Goal: Task Accomplishment & Management: Use online tool/utility

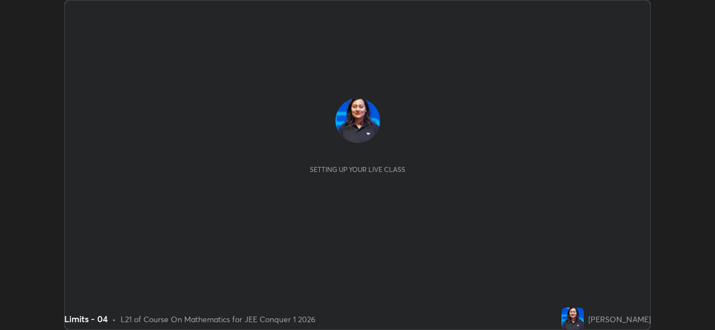
scroll to position [330, 715]
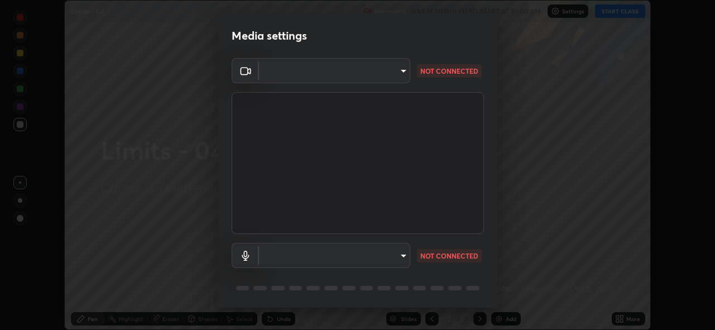
type input "8c17a5d152d90efee16c6d0123f72e1c8e3faabb66c5818a7671abbc9a97bc9a"
type input "default"
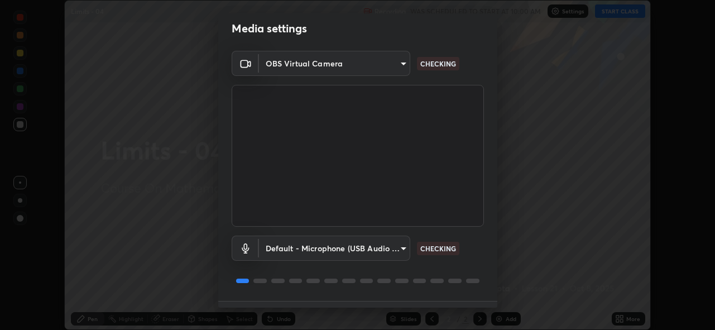
scroll to position [36, 0]
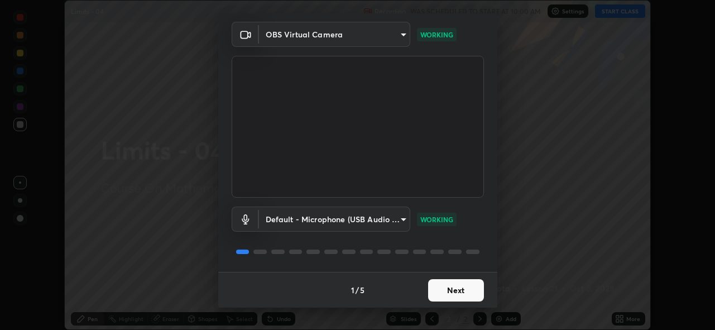
click at [455, 291] on button "Next" at bounding box center [456, 290] width 56 height 22
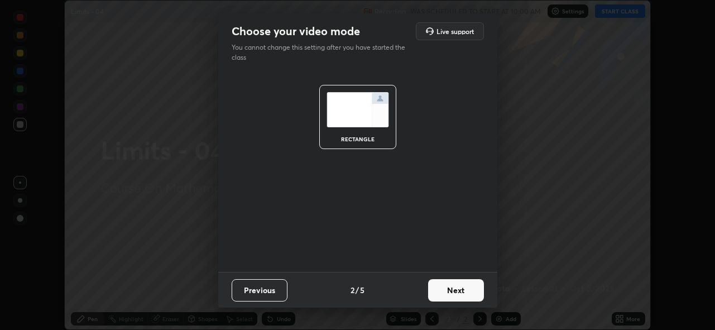
scroll to position [0, 0]
click at [455, 291] on button "Next" at bounding box center [456, 290] width 56 height 22
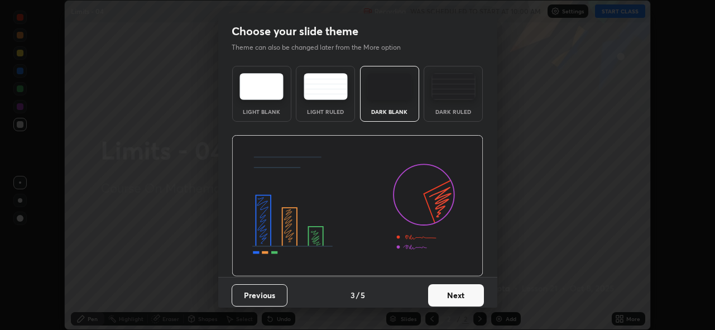
click at [457, 289] on button "Next" at bounding box center [456, 295] width 56 height 22
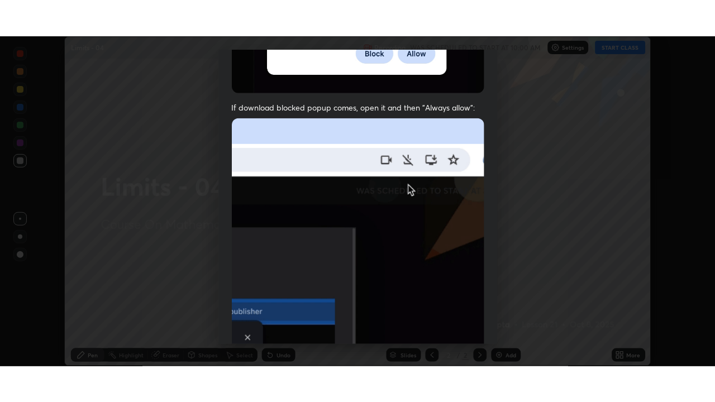
scroll to position [264, 0]
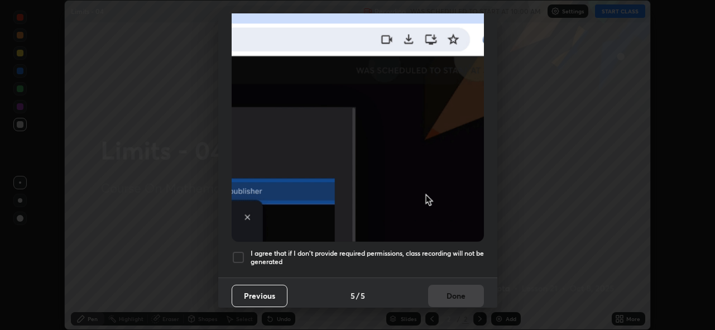
click at [442, 278] on div "Previous 5 / 5 Done" at bounding box center [357, 296] width 279 height 36
click at [449, 249] on h5 "I agree that if I don't provide required permissions, class recording will not …" at bounding box center [367, 257] width 233 height 17
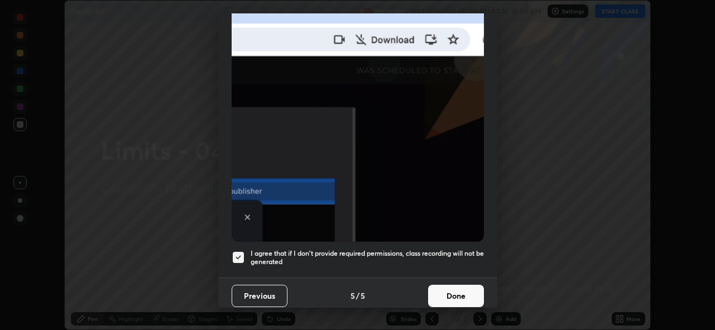
click at [445, 286] on button "Done" at bounding box center [456, 296] width 56 height 22
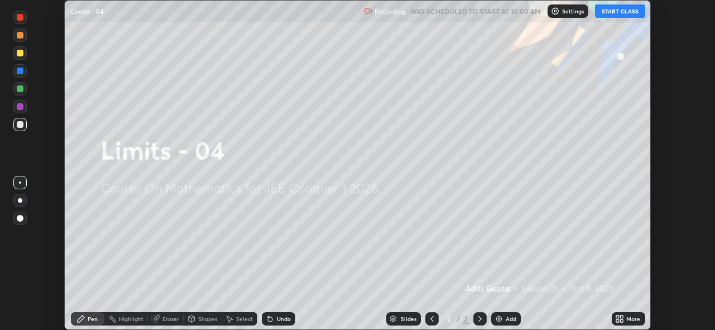
click at [607, 15] on button "START CLASS" at bounding box center [620, 10] width 50 height 13
click at [622, 317] on icon at bounding box center [622, 317] width 3 height 3
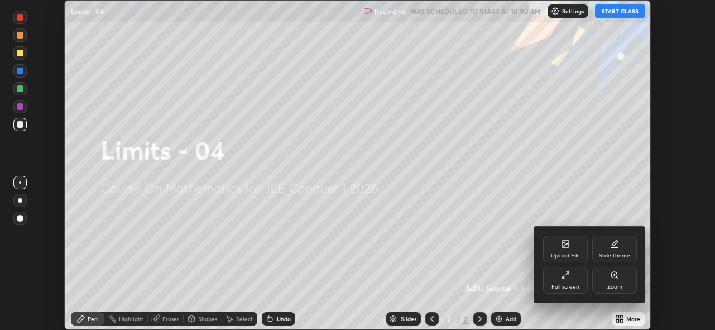
click at [561, 278] on div "Full screen" at bounding box center [565, 280] width 45 height 27
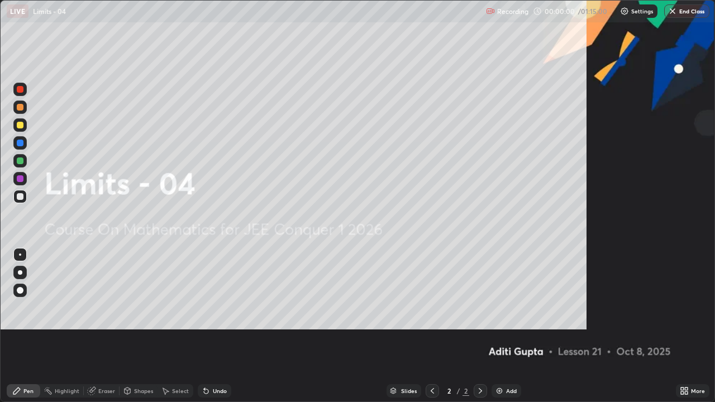
scroll to position [402, 715]
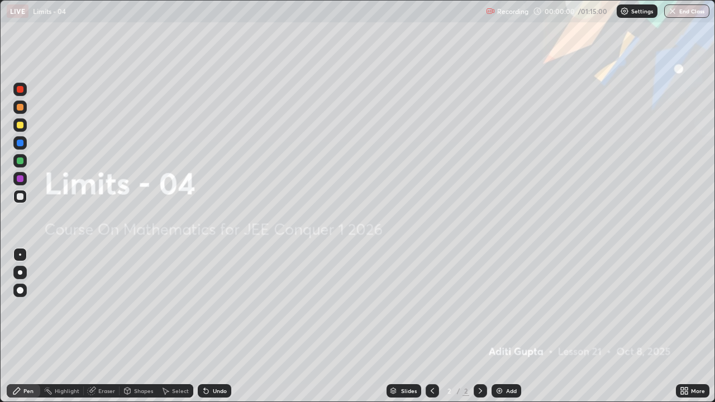
click at [511, 329] on div "Add" at bounding box center [511, 391] width 11 height 6
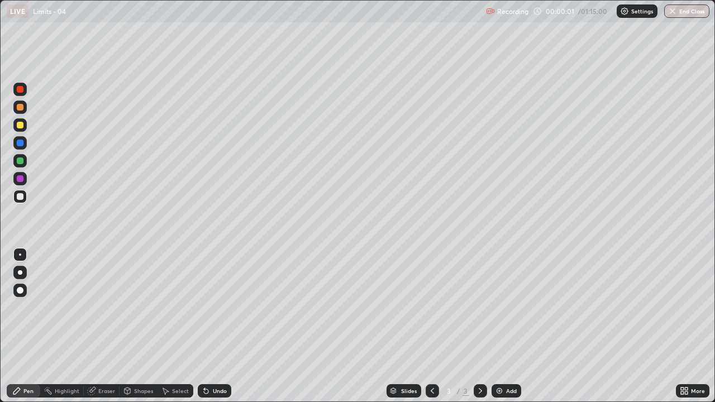
click at [511, 329] on div "Add" at bounding box center [511, 391] width 11 height 6
click at [514, 329] on div "Add" at bounding box center [511, 391] width 11 height 6
click at [517, 329] on div "Add" at bounding box center [506, 390] width 30 height 13
click at [516, 329] on div "Add" at bounding box center [506, 390] width 30 height 13
click at [515, 329] on div "Add" at bounding box center [506, 390] width 30 height 13
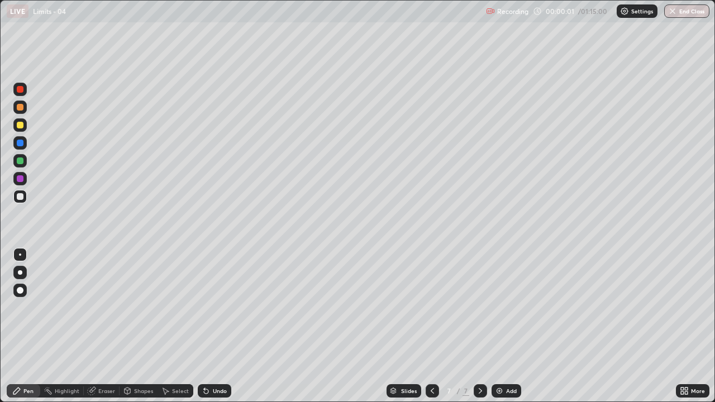
click at [512, 329] on div "Add" at bounding box center [511, 391] width 11 height 6
click at [511, 329] on div "Add" at bounding box center [511, 391] width 11 height 6
click at [510, 329] on div "Add" at bounding box center [511, 391] width 11 height 6
click at [511, 329] on div "Add" at bounding box center [511, 391] width 11 height 6
click at [509, 329] on div "Add" at bounding box center [506, 390] width 30 height 13
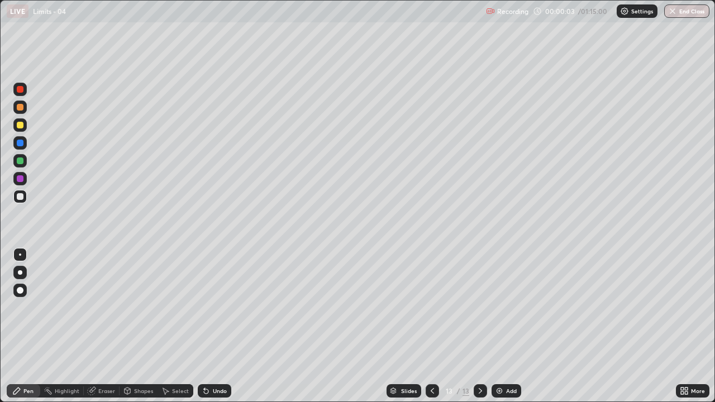
click at [506, 329] on div "Add" at bounding box center [506, 390] width 30 height 13
click at [405, 329] on div "Slides" at bounding box center [409, 391] width 16 height 6
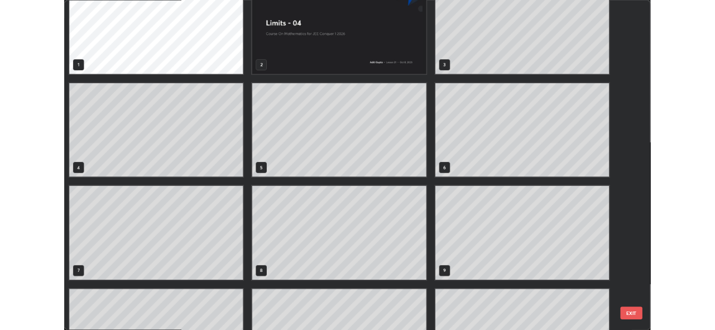
scroll to position [0, 0]
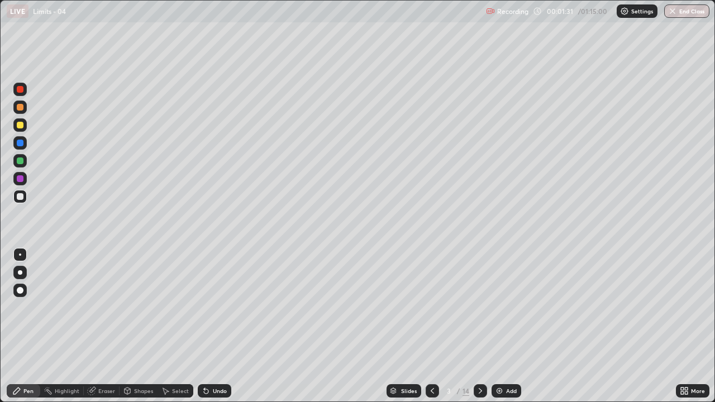
click at [21, 125] on div at bounding box center [20, 125] width 7 height 7
click at [213, 329] on div "Undo" at bounding box center [220, 391] width 14 height 6
click at [22, 198] on div at bounding box center [20, 196] width 7 height 7
click at [176, 329] on div "Select" at bounding box center [180, 391] width 17 height 6
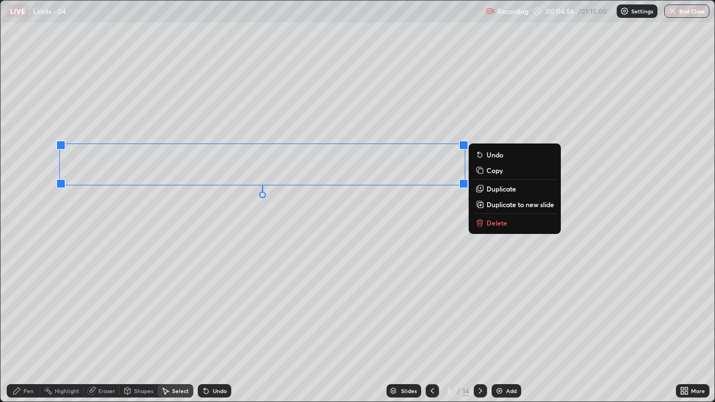
click at [494, 203] on p "Duplicate to new slide" at bounding box center [520, 204] width 68 height 9
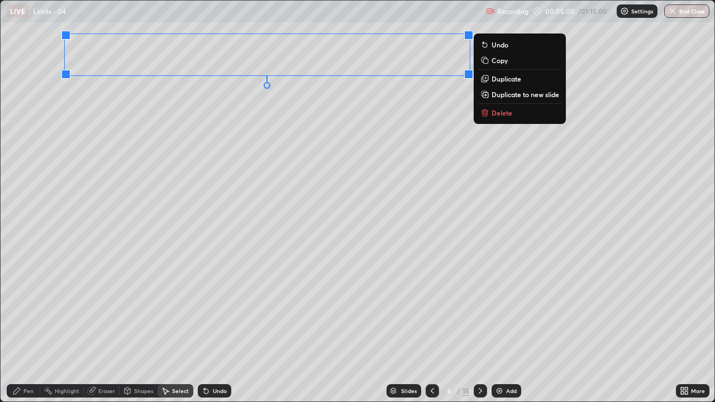
click at [431, 329] on icon at bounding box center [432, 390] width 9 height 9
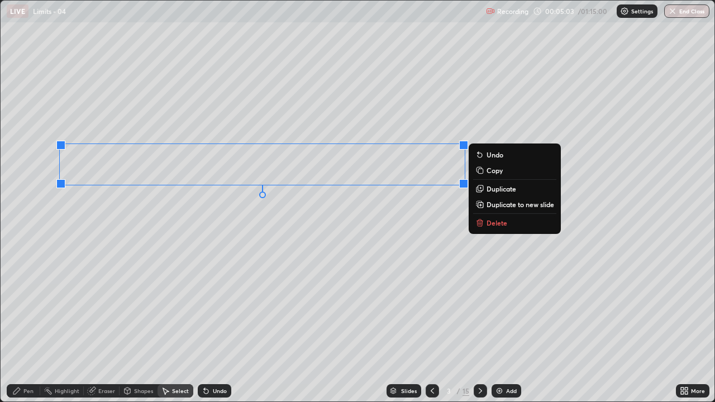
click at [488, 223] on p "Delete" at bounding box center [496, 222] width 21 height 9
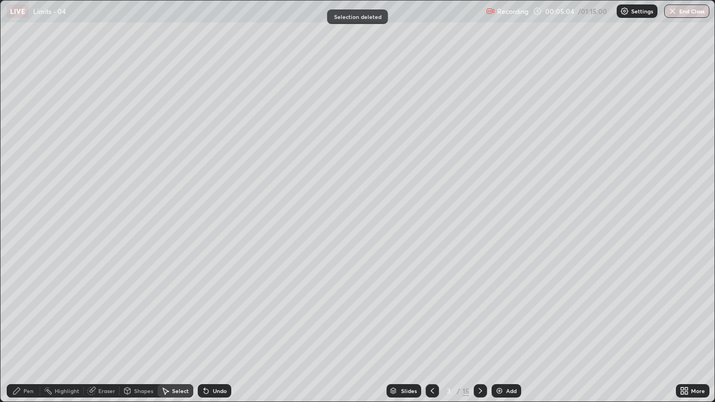
click at [28, 329] on div "Pen" at bounding box center [28, 391] width 10 height 6
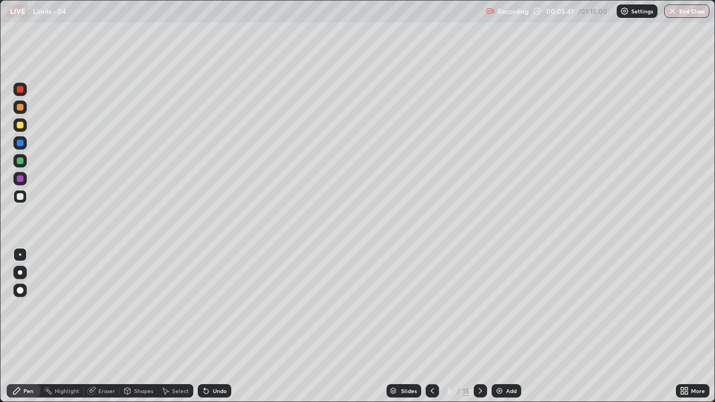
click at [104, 329] on div "Eraser" at bounding box center [106, 391] width 17 height 6
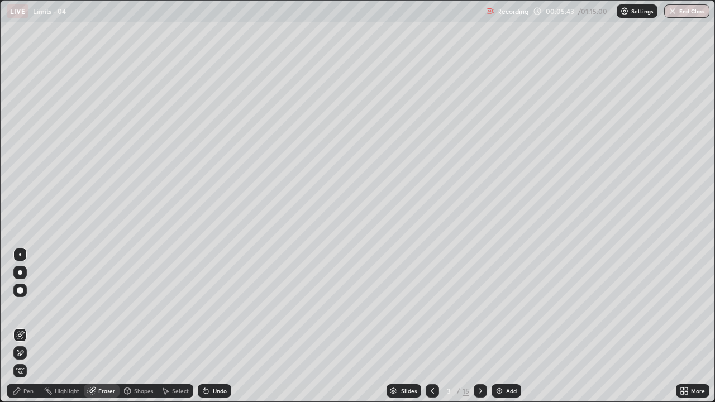
click at [29, 329] on div "Pen" at bounding box center [28, 391] width 10 height 6
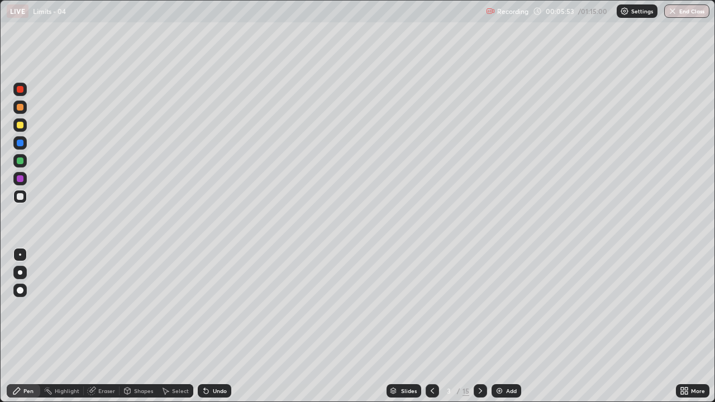
click at [175, 329] on div "Select" at bounding box center [180, 391] width 17 height 6
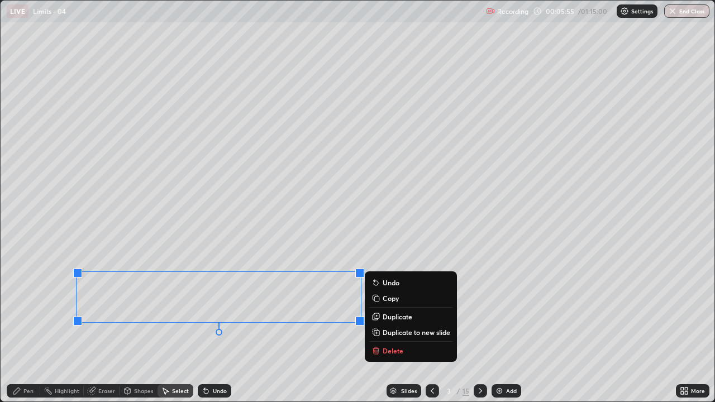
click at [397, 329] on p "Duplicate to new slide" at bounding box center [417, 332] width 68 height 9
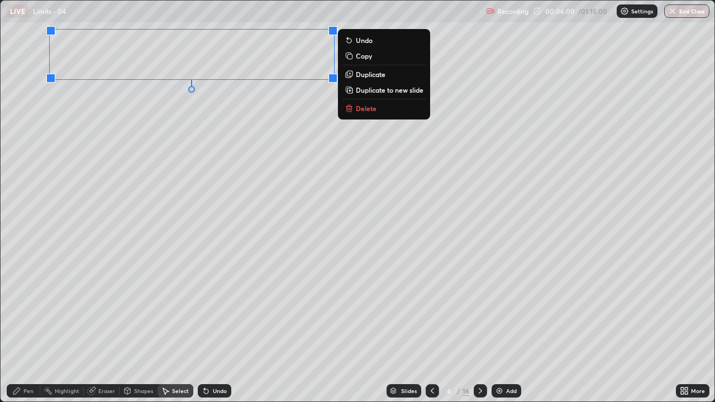
click at [33, 329] on div "Pen" at bounding box center [28, 391] width 10 height 6
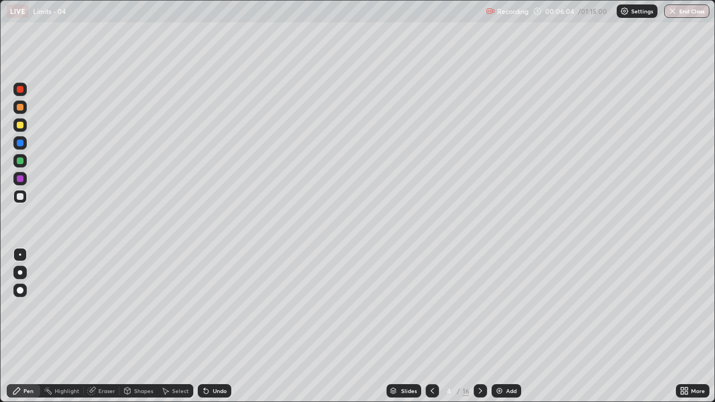
click at [178, 329] on div "Select" at bounding box center [175, 390] width 36 height 13
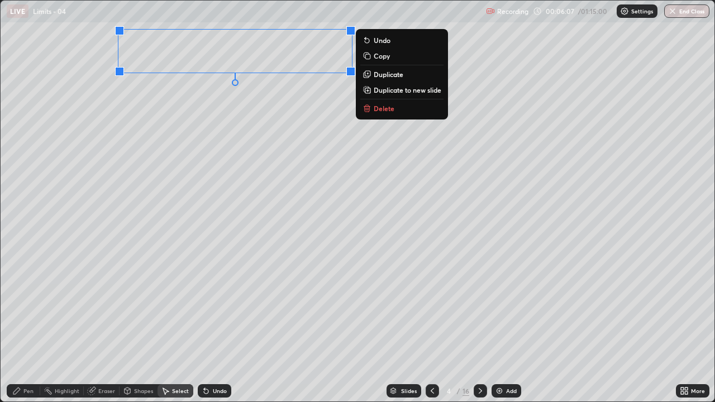
click at [390, 78] on p "Duplicate" at bounding box center [389, 74] width 30 height 9
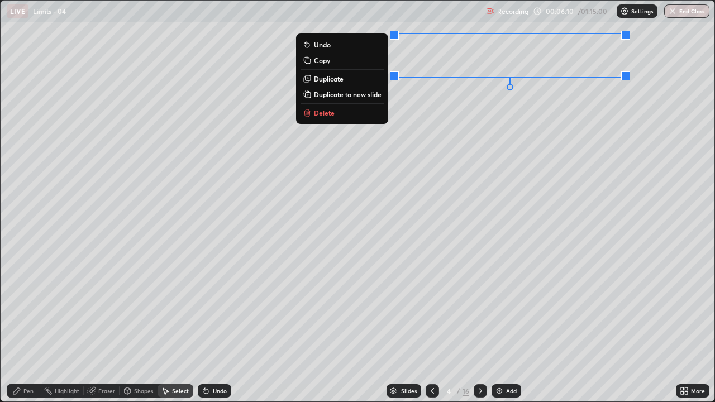
click at [362, 79] on button "Duplicate" at bounding box center [341, 78] width 83 height 13
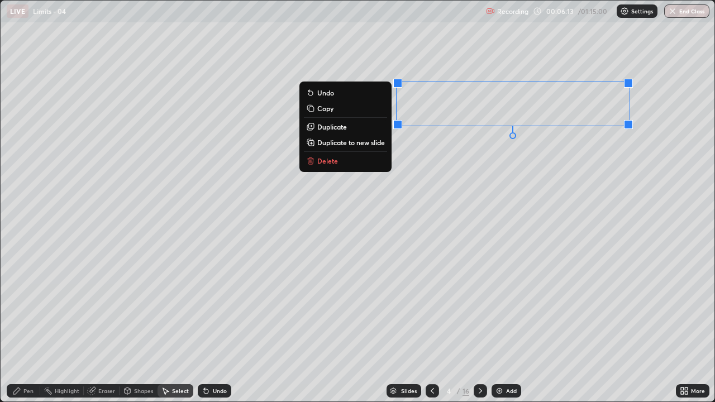
click at [685, 329] on icon at bounding box center [686, 389] width 3 height 3
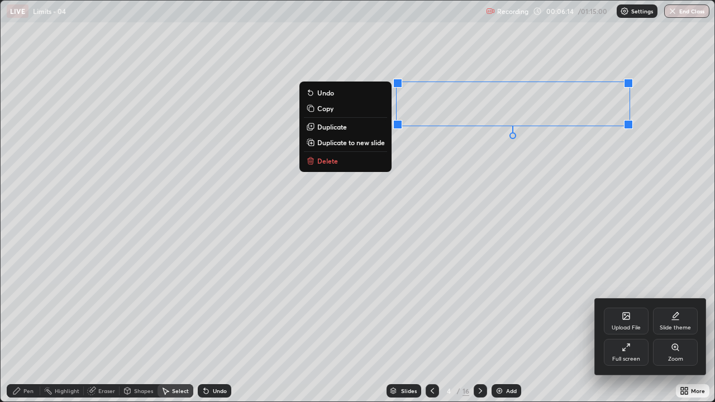
click at [614, 329] on div "Full screen" at bounding box center [626, 352] width 45 height 27
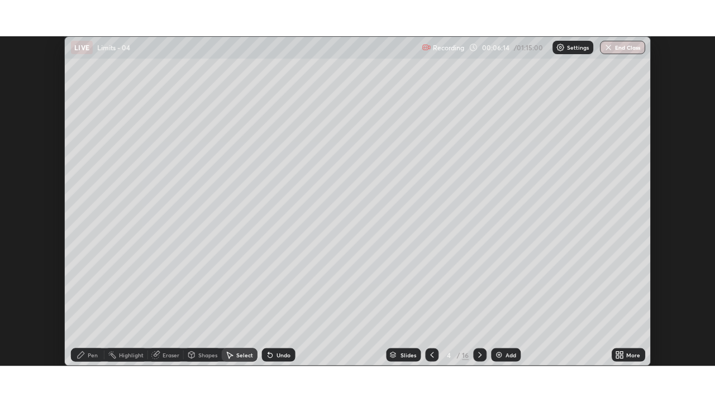
scroll to position [330, 715]
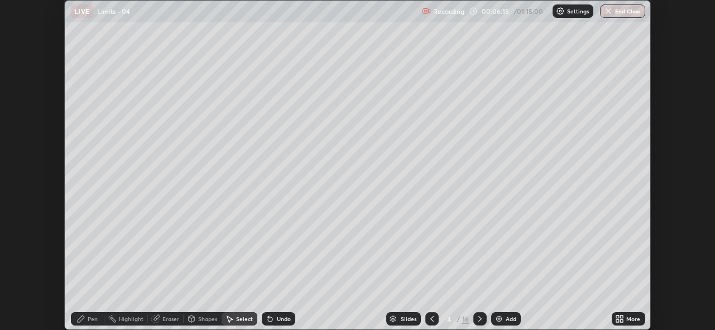
click at [632, 319] on div "More" at bounding box center [634, 319] width 14 height 6
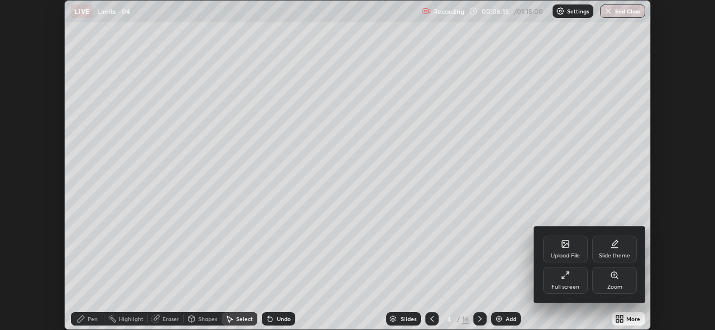
click at [561, 280] on div "Full screen" at bounding box center [565, 280] width 45 height 27
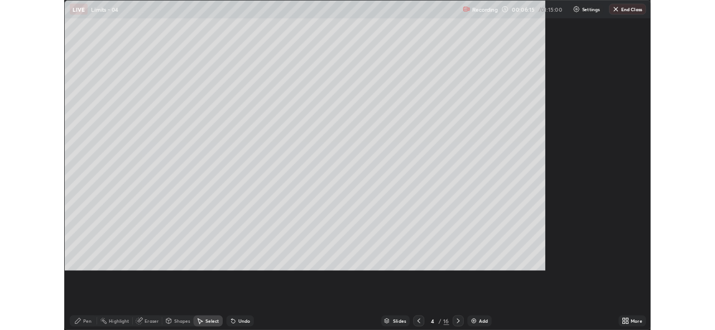
scroll to position [402, 715]
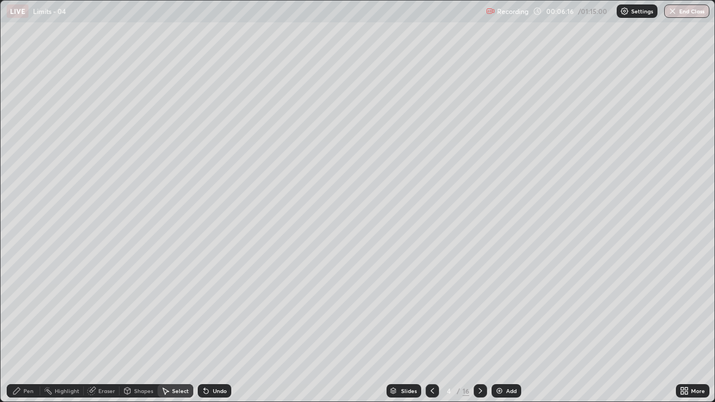
click at [26, 329] on div "Pen" at bounding box center [24, 390] width 34 height 13
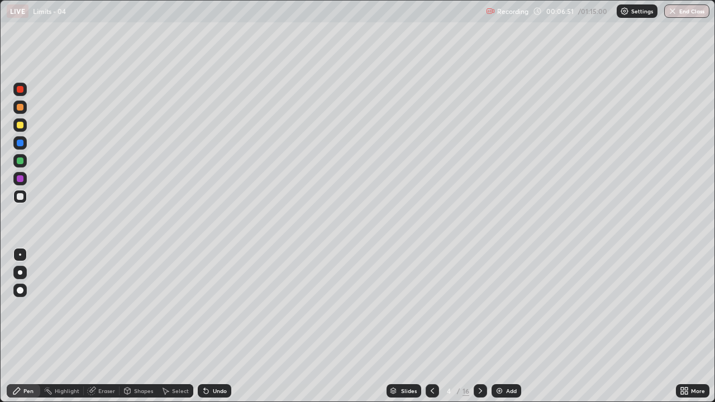
click at [213, 329] on div "Undo" at bounding box center [220, 391] width 14 height 6
click at [216, 329] on div "Undo" at bounding box center [215, 390] width 34 height 13
click at [434, 329] on icon at bounding box center [432, 390] width 9 height 9
click at [479, 329] on icon at bounding box center [480, 390] width 9 height 9
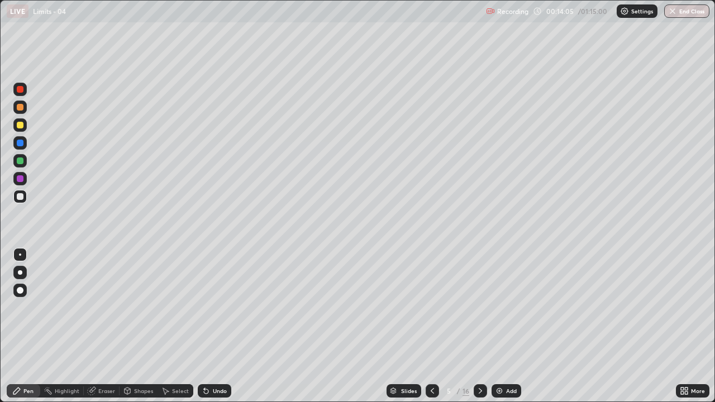
click at [479, 329] on icon at bounding box center [480, 390] width 9 height 9
click at [210, 329] on div "Undo" at bounding box center [212, 391] width 38 height 22
click at [219, 329] on div "Undo" at bounding box center [215, 390] width 34 height 13
click at [217, 329] on div "Undo" at bounding box center [215, 390] width 34 height 13
click at [98, 329] on div "Eraser" at bounding box center [106, 391] width 17 height 6
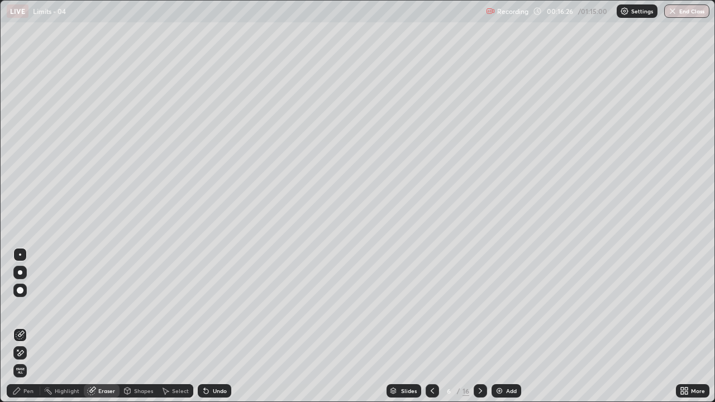
click at [21, 329] on icon at bounding box center [16, 390] width 9 height 9
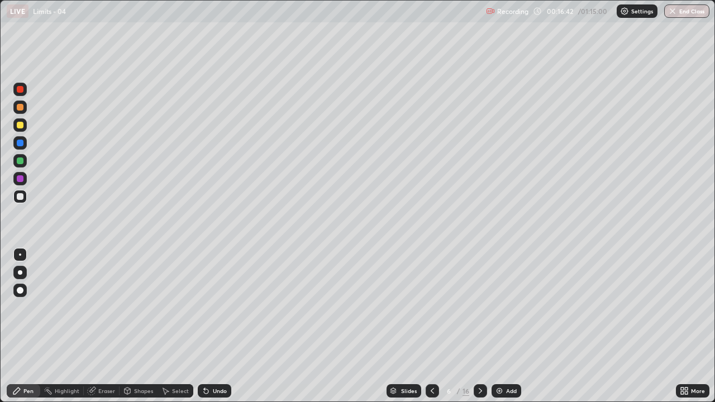
click at [217, 329] on div "Undo" at bounding box center [220, 391] width 14 height 6
click at [479, 329] on icon at bounding box center [480, 391] width 3 height 6
click at [431, 329] on icon at bounding box center [432, 390] width 9 height 9
click at [428, 329] on icon at bounding box center [432, 390] width 9 height 9
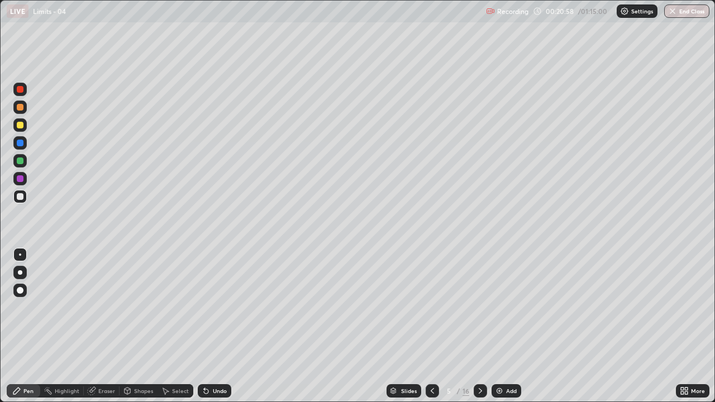
click at [217, 329] on div "Undo" at bounding box center [220, 391] width 14 height 6
click at [222, 329] on div "Undo" at bounding box center [220, 391] width 14 height 6
click at [225, 329] on div "Undo" at bounding box center [215, 390] width 34 height 13
click at [479, 329] on icon at bounding box center [480, 390] width 9 height 9
click at [479, 329] on icon at bounding box center [480, 391] width 3 height 6
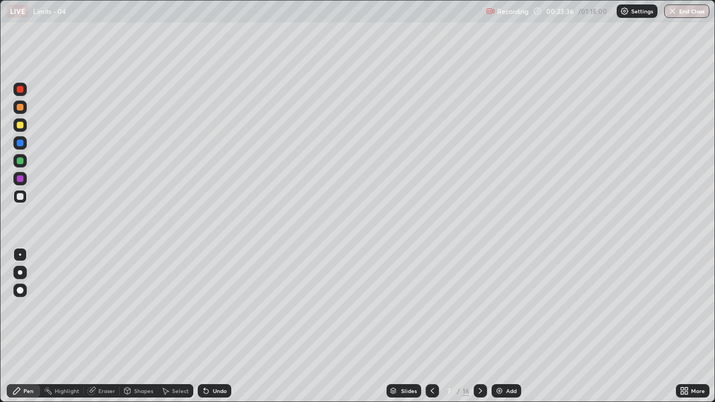
click at [25, 126] on div at bounding box center [19, 124] width 13 height 13
click at [20, 144] on div at bounding box center [20, 143] width 7 height 7
click at [20, 162] on div at bounding box center [20, 160] width 7 height 7
click at [20, 197] on div at bounding box center [20, 196] width 7 height 7
click at [476, 329] on icon at bounding box center [480, 390] width 9 height 9
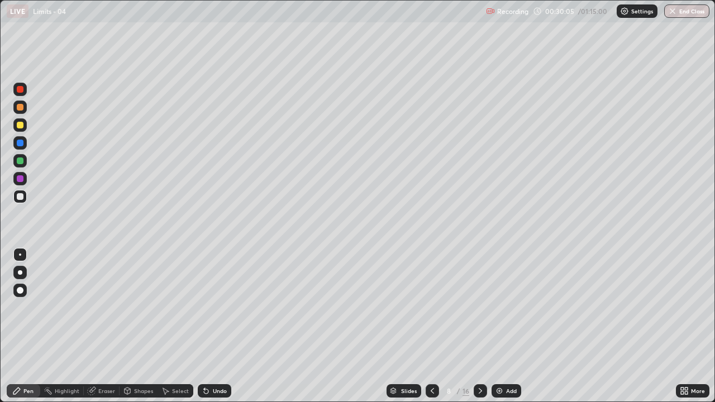
click at [431, 329] on icon at bounding box center [432, 390] width 9 height 9
click at [485, 329] on div at bounding box center [480, 391] width 13 height 22
click at [209, 329] on div "Undo" at bounding box center [215, 390] width 34 height 13
click at [216, 329] on div "Undo" at bounding box center [220, 391] width 14 height 6
click at [431, 329] on icon at bounding box center [432, 390] width 9 height 9
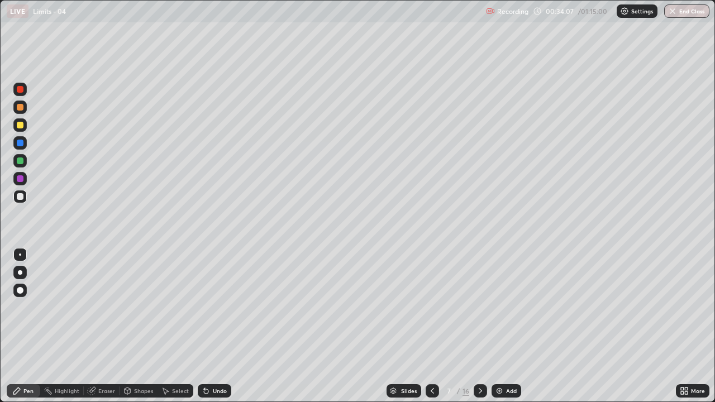
click at [479, 329] on icon at bounding box center [480, 390] width 9 height 9
click at [432, 329] on icon at bounding box center [432, 390] width 9 height 9
click at [172, 329] on div "Select" at bounding box center [180, 391] width 17 height 6
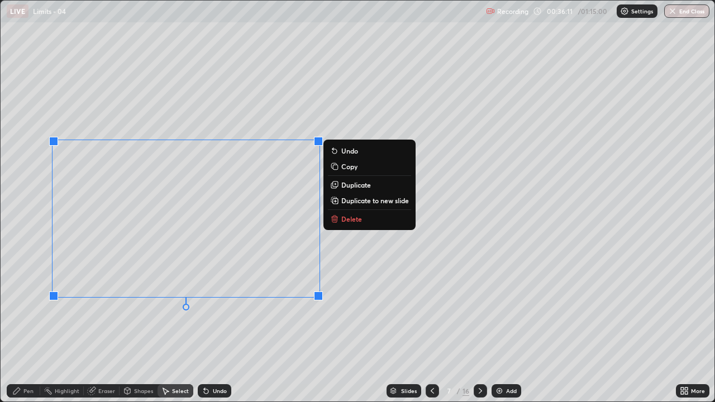
click at [346, 168] on p "Copy" at bounding box center [349, 166] width 16 height 9
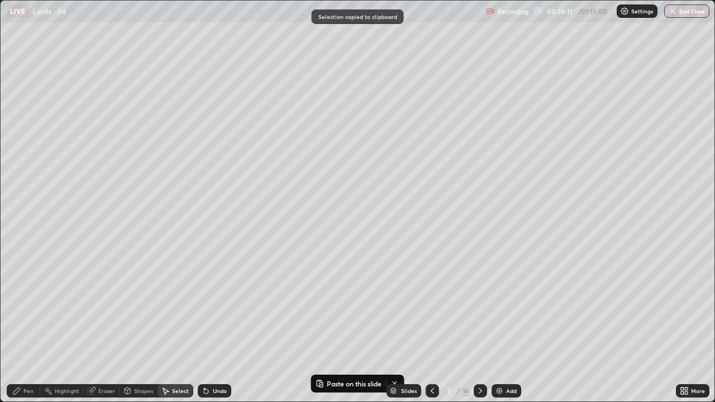
click at [479, 329] on icon at bounding box center [480, 390] width 9 height 9
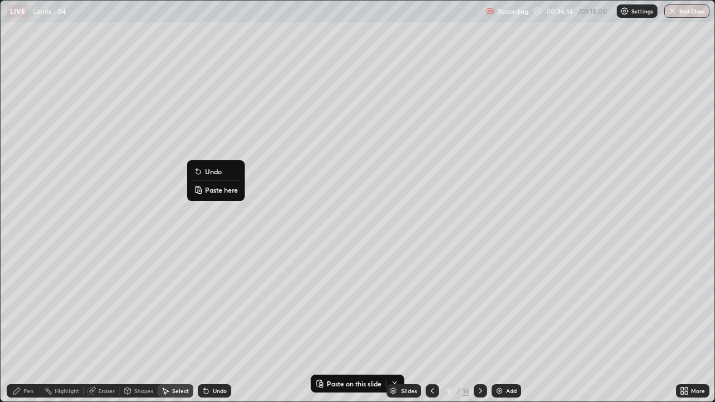
click at [208, 193] on p "Paste here" at bounding box center [221, 189] width 33 height 9
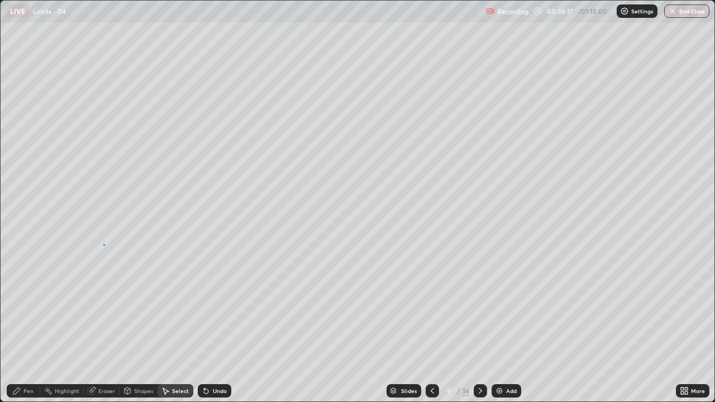
click at [103, 244] on div "0 ° Undo Copy Paste here Duplicate Duplicate to new slide Delete" at bounding box center [358, 201] width 714 height 401
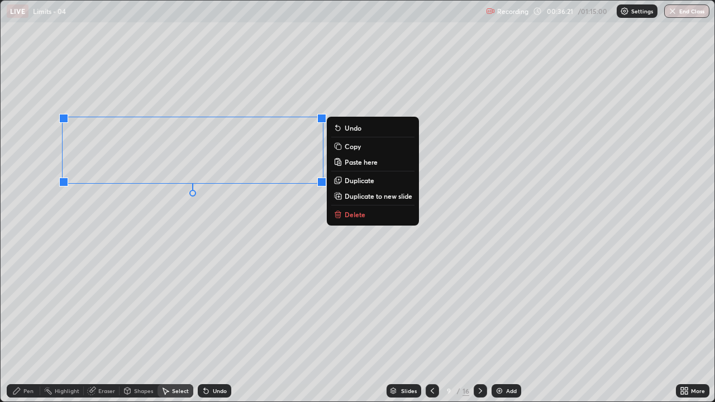
click at [351, 148] on p "Copy" at bounding box center [353, 146] width 16 height 9
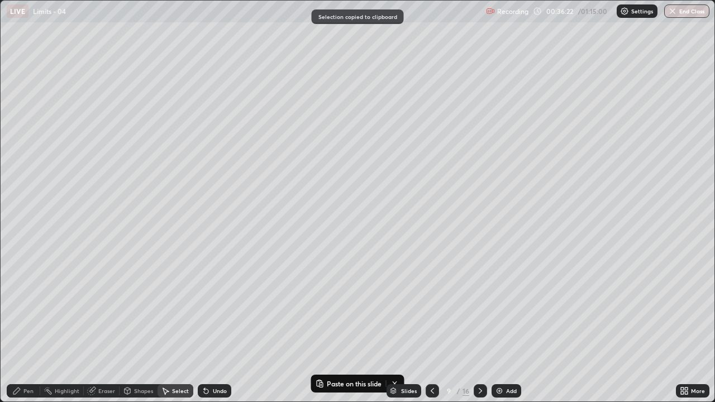
click at [480, 329] on div at bounding box center [480, 390] width 13 height 13
click at [188, 69] on div "0 ° Undo Copy Paste here Duplicate Duplicate to new slide Delete" at bounding box center [358, 201] width 714 height 401
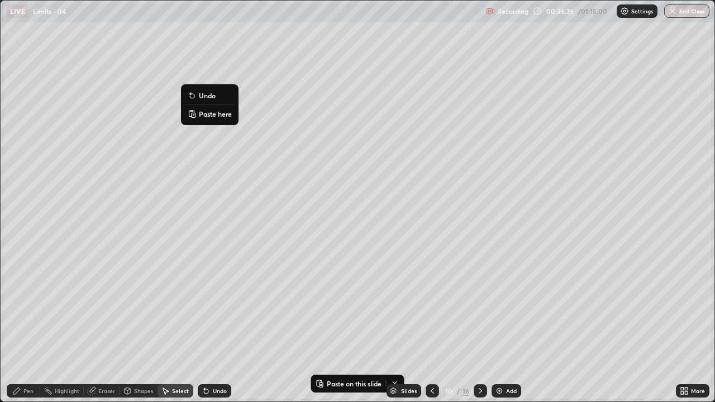
click at [208, 114] on p "Paste here" at bounding box center [215, 113] width 33 height 9
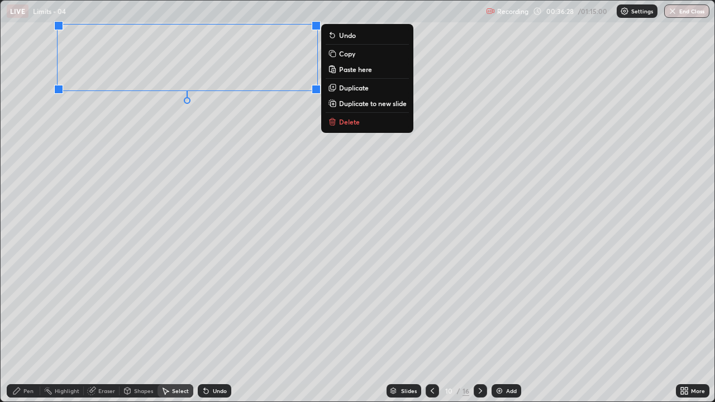
click at [428, 329] on icon at bounding box center [432, 390] width 9 height 9
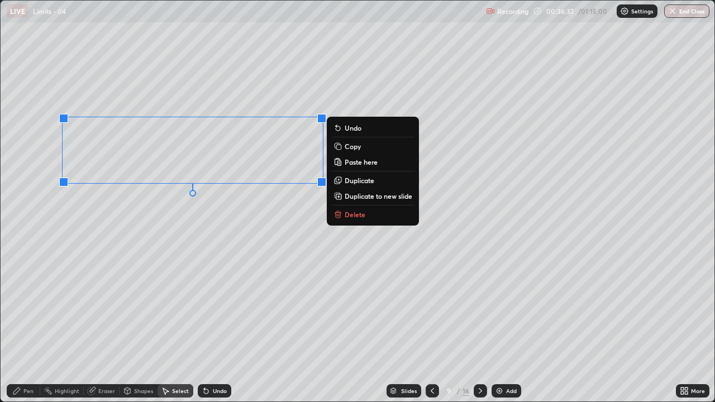
click at [362, 216] on p "Delete" at bounding box center [355, 214] width 21 height 9
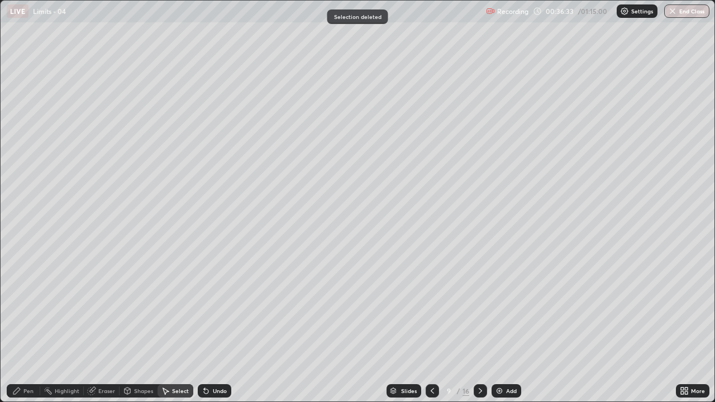
click at [25, 329] on div "Pen" at bounding box center [24, 390] width 34 height 13
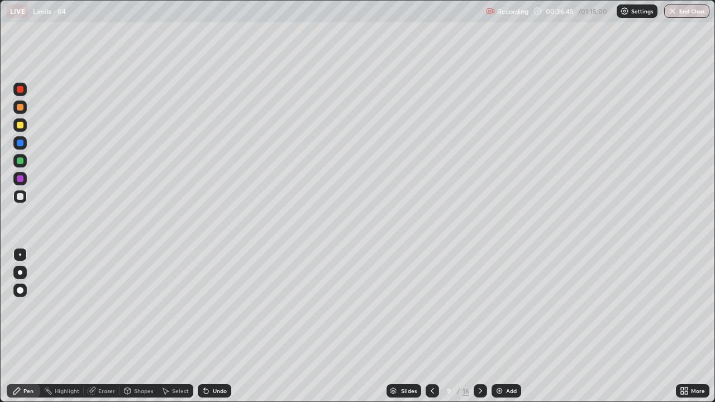
click at [682, 329] on icon at bounding box center [682, 389] width 3 height 3
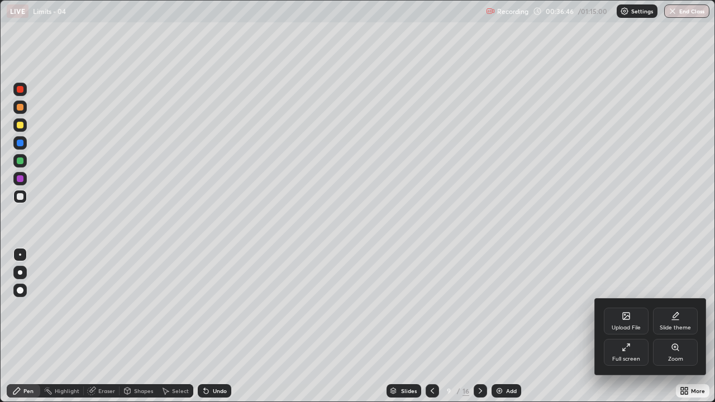
click at [619, 329] on div "Full screen" at bounding box center [626, 359] width 28 height 6
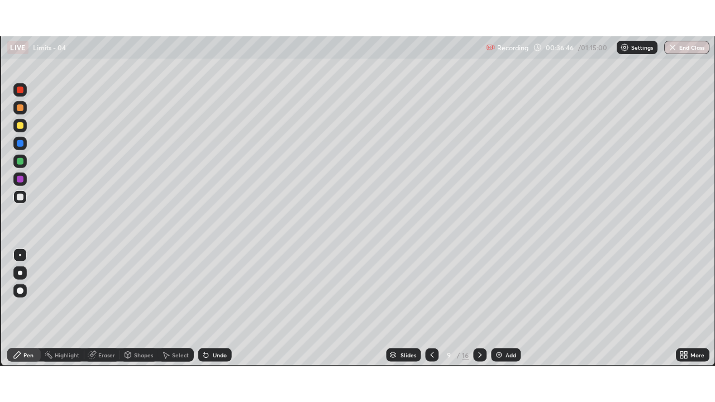
scroll to position [330, 715]
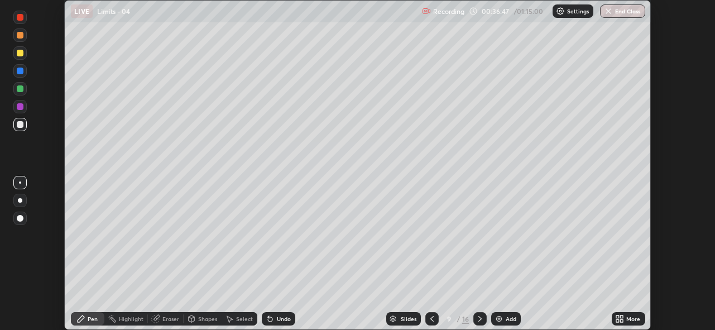
click at [627, 321] on div "More" at bounding box center [629, 318] width 34 height 13
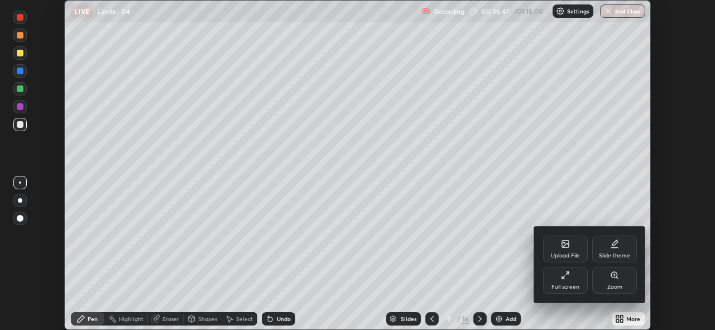
click at [562, 281] on div "Full screen" at bounding box center [565, 280] width 45 height 27
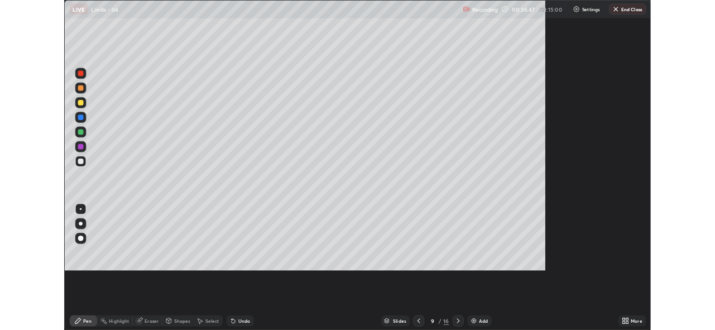
scroll to position [402, 715]
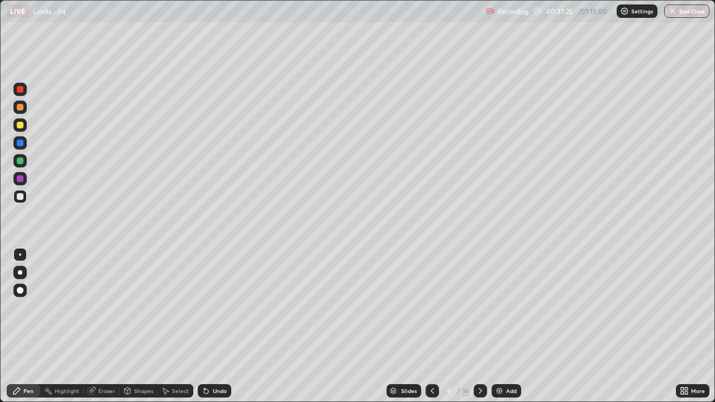
click at [214, 329] on div "Undo" at bounding box center [220, 391] width 14 height 6
click at [212, 329] on div "Undo" at bounding box center [215, 390] width 34 height 13
click at [479, 329] on icon at bounding box center [480, 390] width 9 height 9
click at [24, 142] on div at bounding box center [19, 142] width 13 height 13
click at [23, 198] on div at bounding box center [20, 196] width 7 height 7
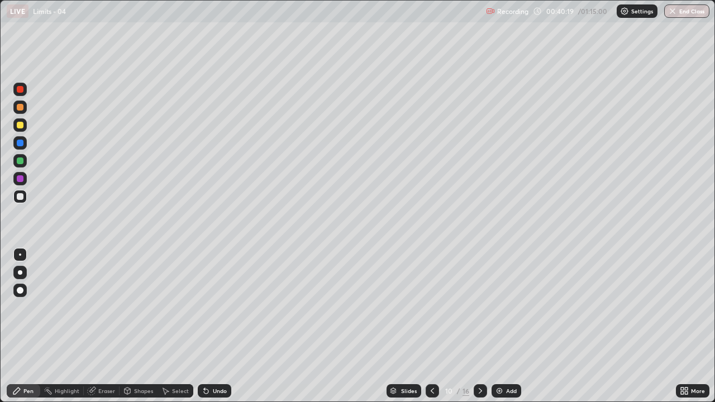
click at [176, 329] on div "Select" at bounding box center [180, 391] width 17 height 6
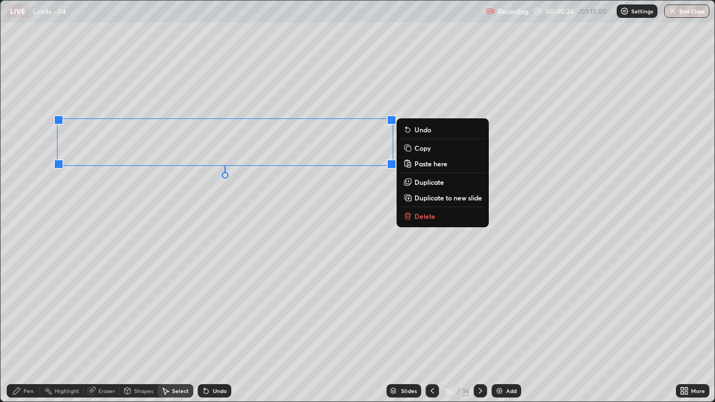
click at [430, 198] on p "Duplicate to new slide" at bounding box center [448, 197] width 68 height 9
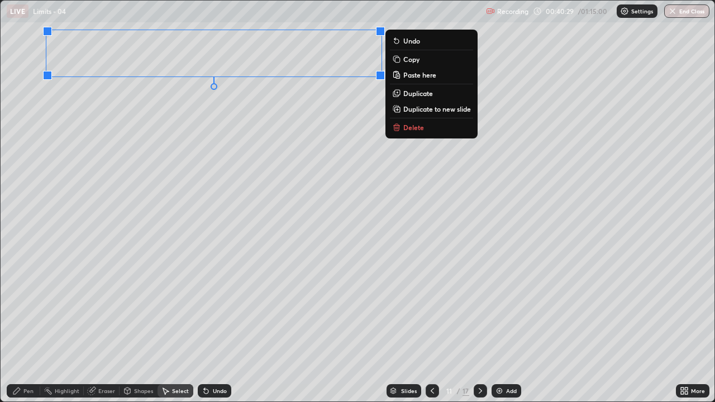
click at [431, 329] on icon at bounding box center [432, 391] width 3 height 6
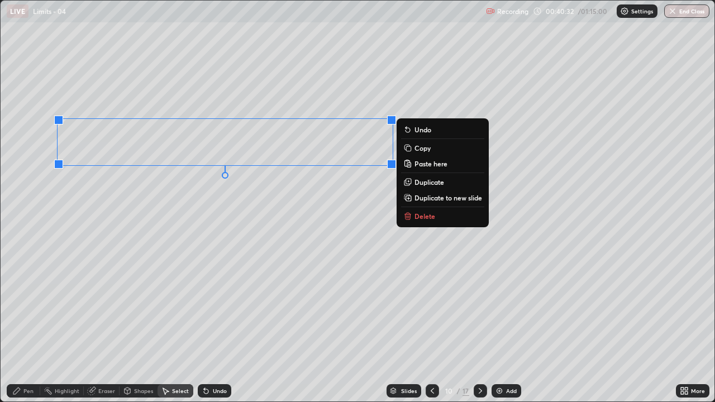
click at [418, 215] on p "Delete" at bounding box center [424, 216] width 21 height 9
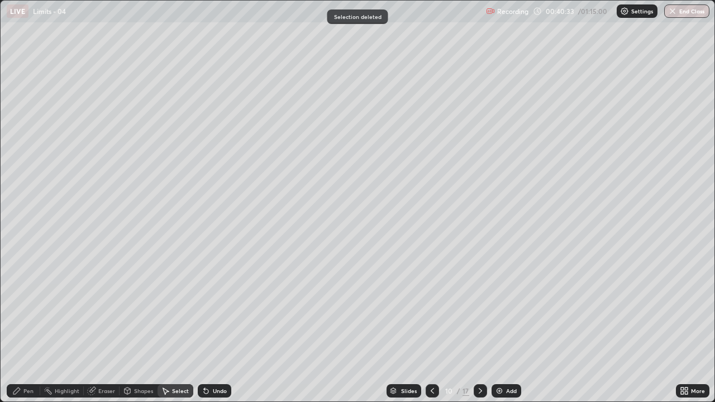
click at [28, 329] on div "Pen" at bounding box center [28, 391] width 10 height 6
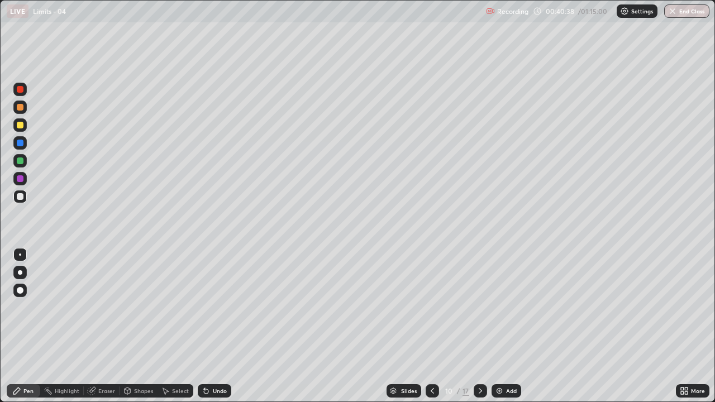
click at [208, 329] on icon at bounding box center [206, 390] width 9 height 9
click at [682, 329] on icon at bounding box center [682, 389] width 3 height 3
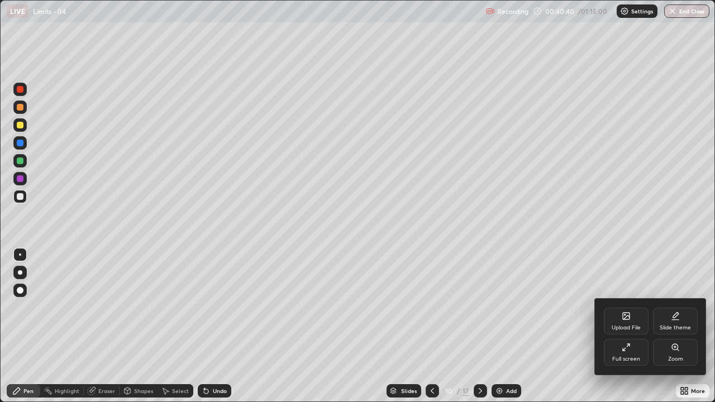
click at [623, 329] on icon at bounding box center [626, 347] width 9 height 9
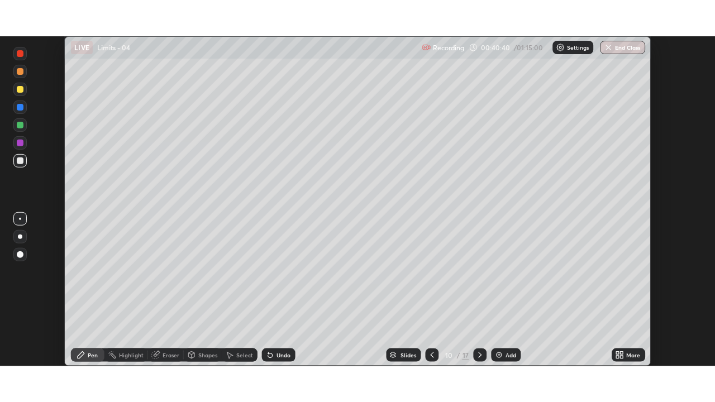
scroll to position [330, 715]
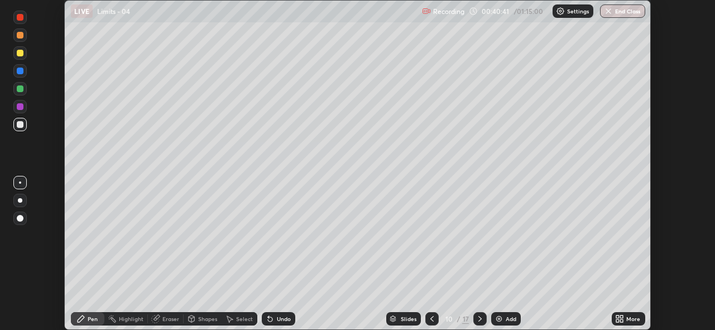
click at [618, 317] on icon at bounding box center [618, 317] width 3 height 3
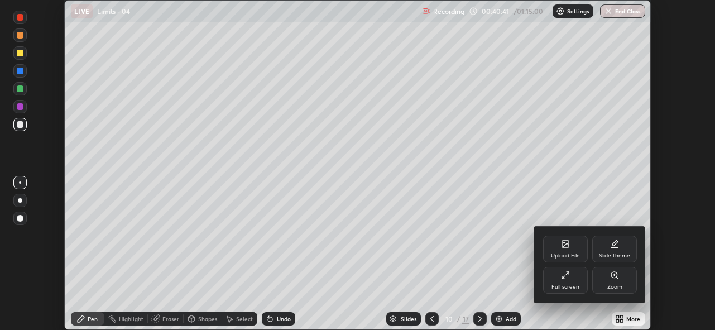
click at [572, 281] on div "Full screen" at bounding box center [565, 280] width 45 height 27
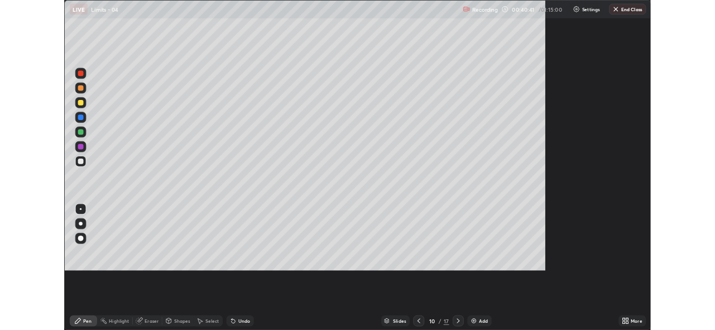
scroll to position [402, 715]
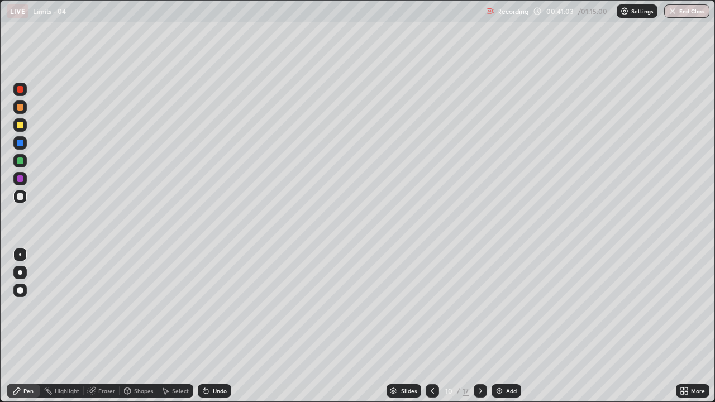
click at [104, 329] on div "Eraser" at bounding box center [106, 391] width 17 height 6
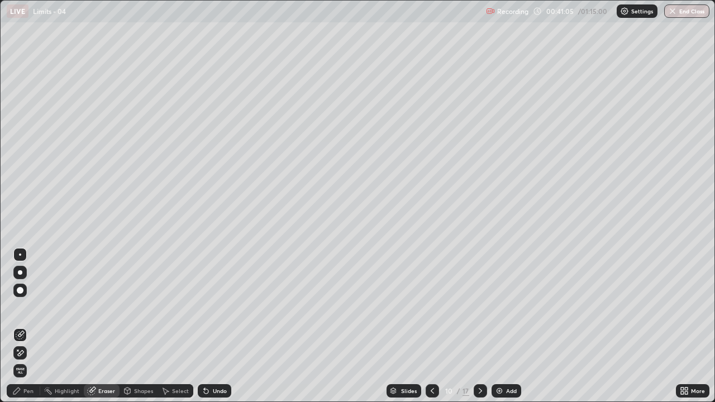
click at [22, 329] on div "Pen" at bounding box center [24, 390] width 34 height 13
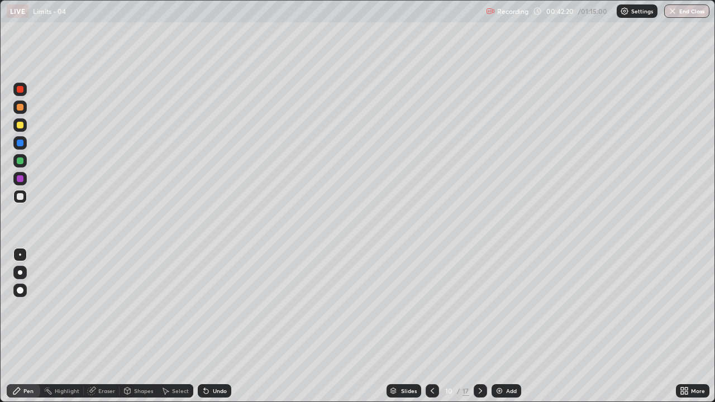
click at [172, 329] on div "Select" at bounding box center [180, 391] width 17 height 6
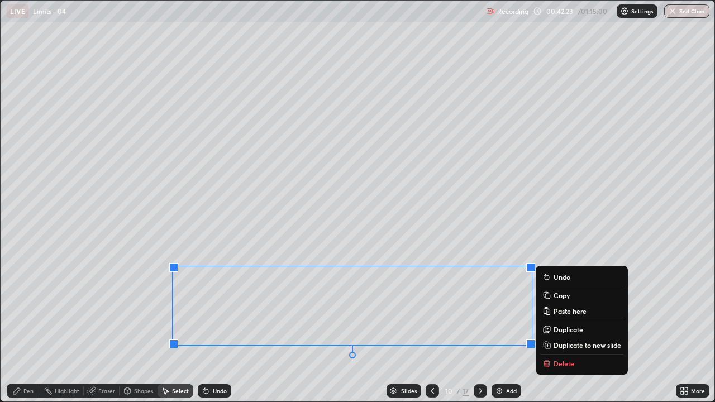
click at [561, 329] on p "Duplicate to new slide" at bounding box center [587, 345] width 68 height 9
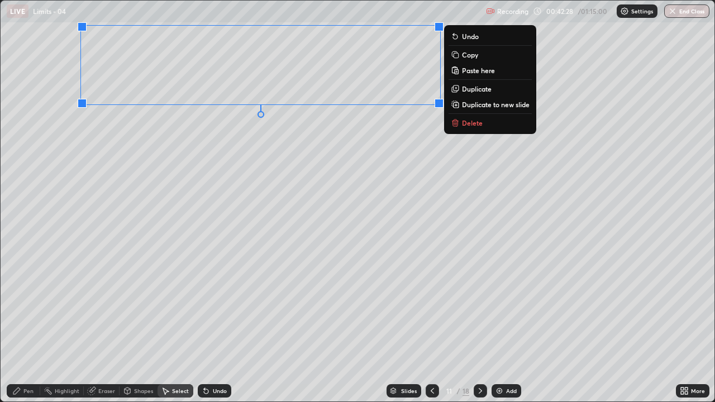
click at [26, 329] on div "Pen" at bounding box center [28, 391] width 10 height 6
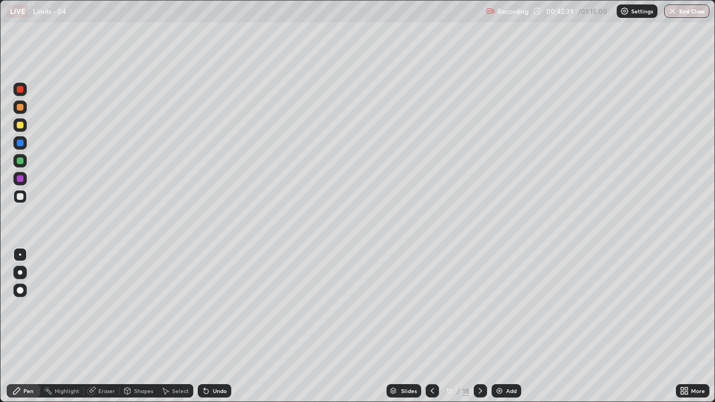
click at [686, 329] on icon at bounding box center [686, 392] width 3 height 3
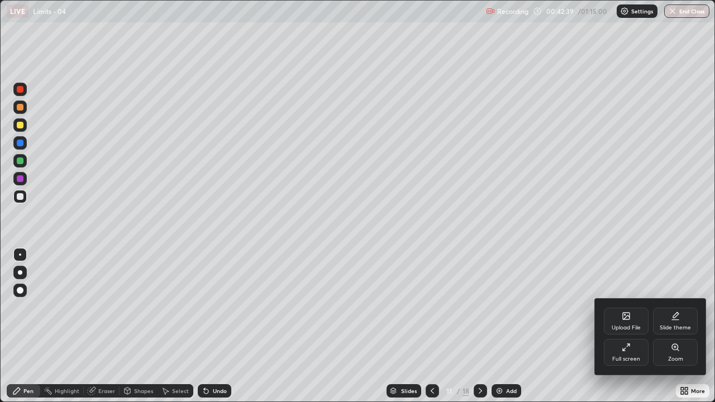
click at [617, 329] on div "Full screen" at bounding box center [626, 359] width 28 height 6
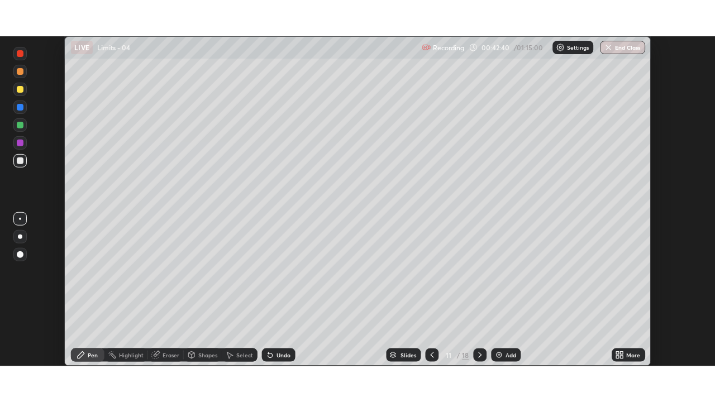
scroll to position [330, 715]
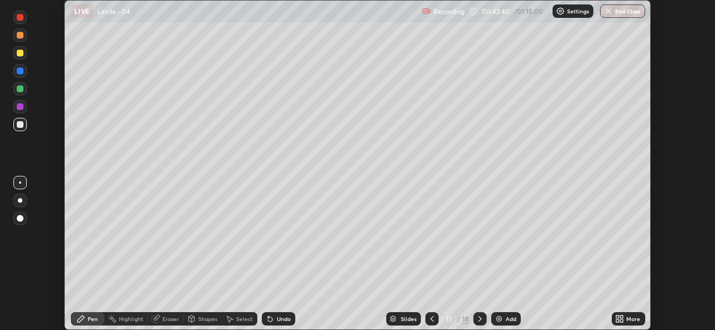
click at [618, 317] on icon at bounding box center [618, 317] width 3 height 3
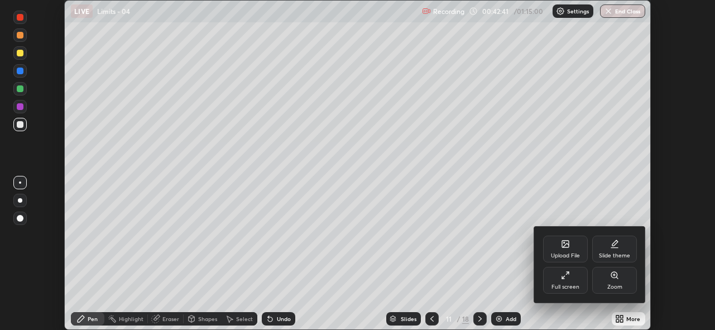
click at [566, 281] on div "Full screen" at bounding box center [565, 280] width 45 height 27
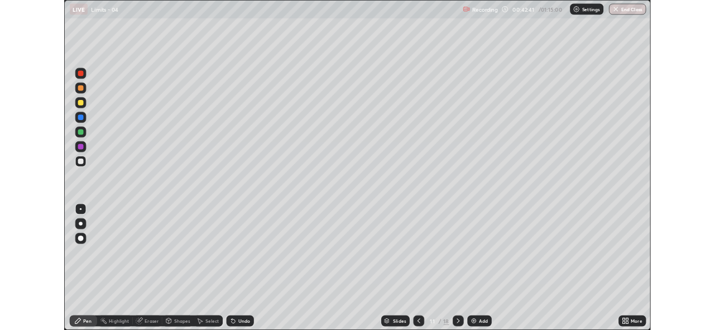
scroll to position [402, 715]
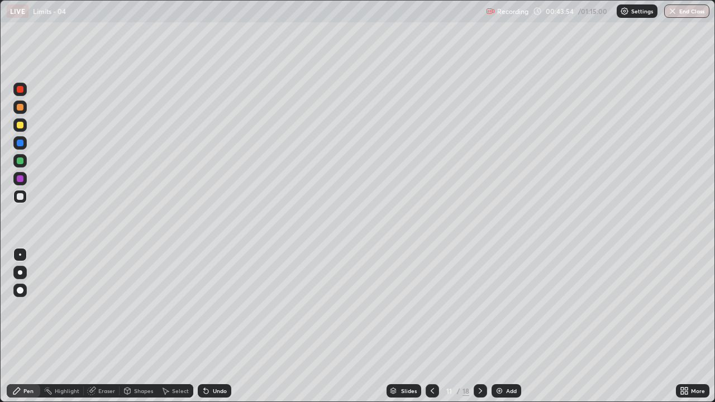
click at [428, 329] on div at bounding box center [432, 390] width 13 height 13
click at [476, 329] on icon at bounding box center [480, 390] width 9 height 9
click at [479, 329] on icon at bounding box center [480, 390] width 9 height 9
click at [217, 329] on div "Undo" at bounding box center [220, 391] width 14 height 6
click at [219, 329] on div "Undo" at bounding box center [215, 390] width 34 height 13
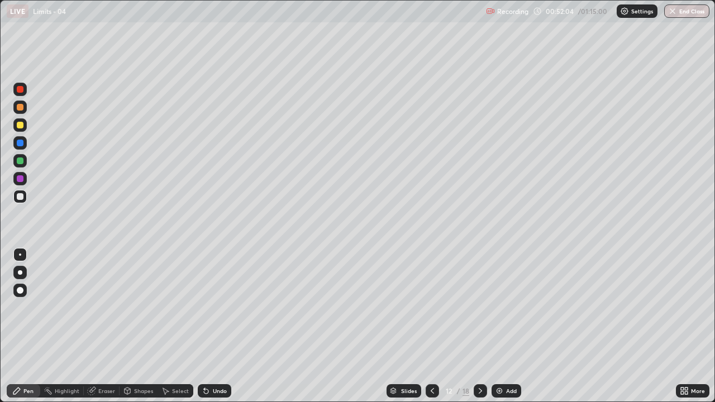
click at [216, 329] on div "Undo" at bounding box center [215, 390] width 34 height 13
click at [477, 329] on div at bounding box center [480, 390] width 13 height 13
click at [220, 329] on div "Undo" at bounding box center [220, 391] width 14 height 6
click at [217, 329] on div "Undo" at bounding box center [215, 390] width 34 height 13
click at [21, 144] on div at bounding box center [20, 143] width 7 height 7
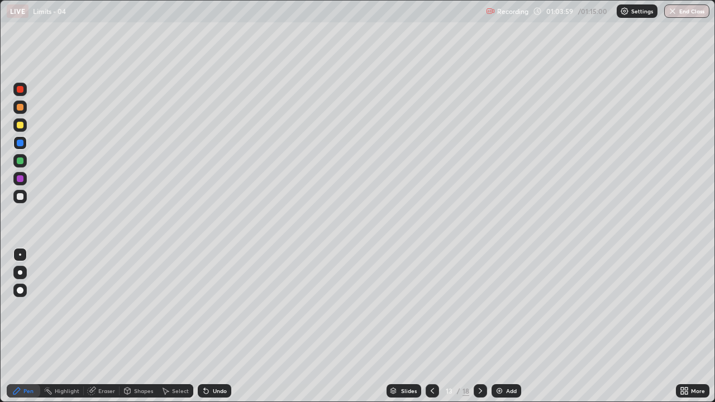
click at [479, 329] on icon at bounding box center [480, 390] width 9 height 9
click at [20, 197] on div at bounding box center [20, 196] width 7 height 7
click at [180, 329] on div "Select" at bounding box center [180, 391] width 17 height 6
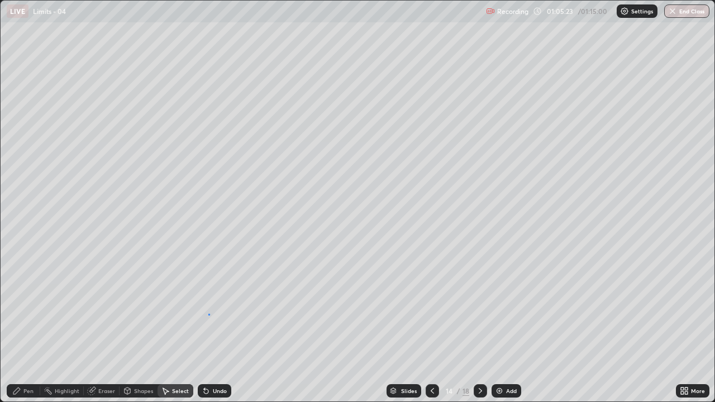
click at [209, 314] on div "0 ° Undo Copy Paste here Duplicate Duplicate to new slide Delete" at bounding box center [358, 201] width 714 height 401
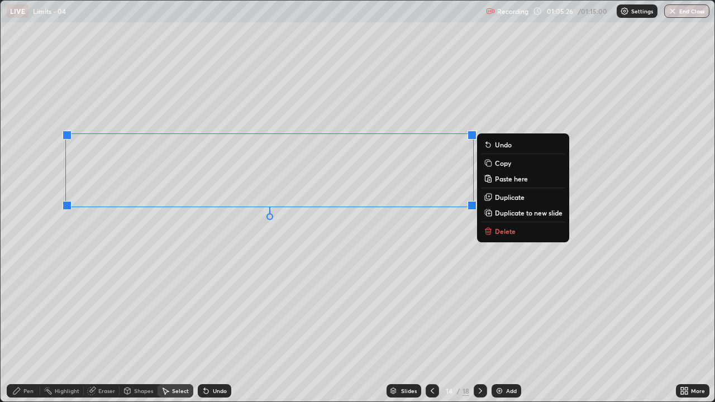
click at [503, 211] on p "Duplicate to new slide" at bounding box center [529, 212] width 68 height 9
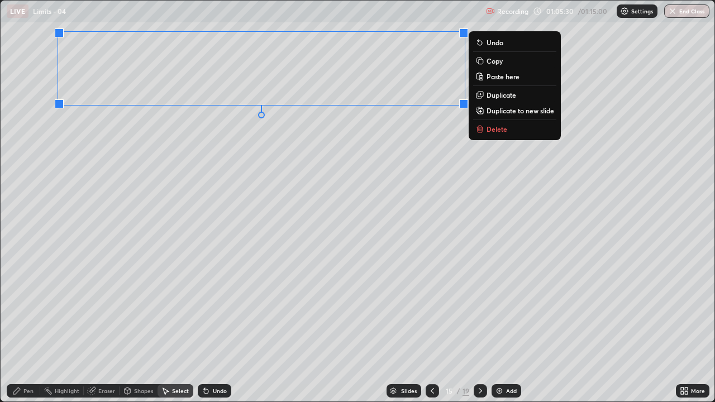
click at [431, 329] on icon at bounding box center [432, 390] width 9 height 9
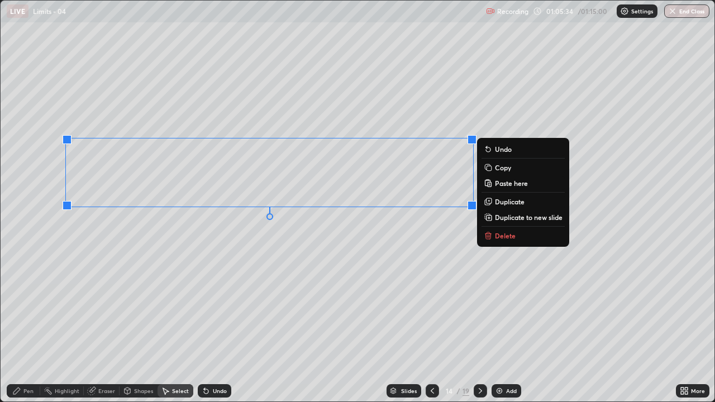
click at [499, 237] on p "Delete" at bounding box center [505, 235] width 21 height 9
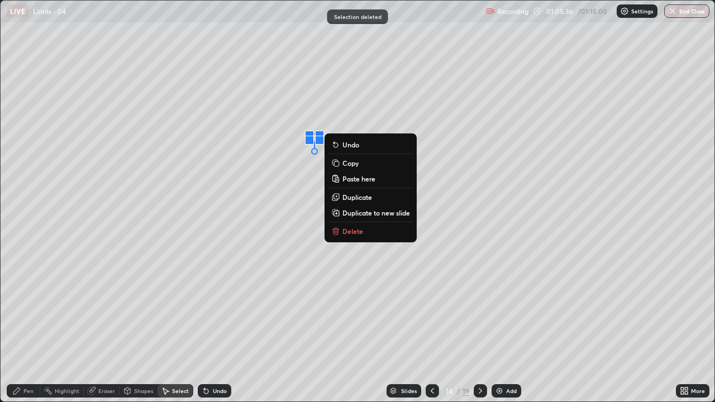
click at [357, 231] on p "Delete" at bounding box center [352, 231] width 21 height 9
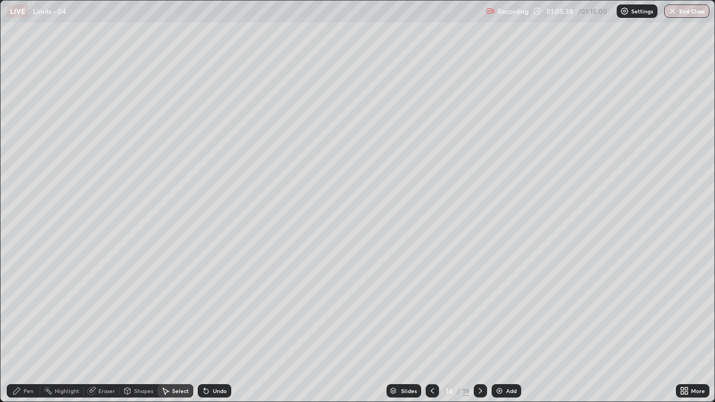
click at [27, 329] on div "Pen" at bounding box center [28, 391] width 10 height 6
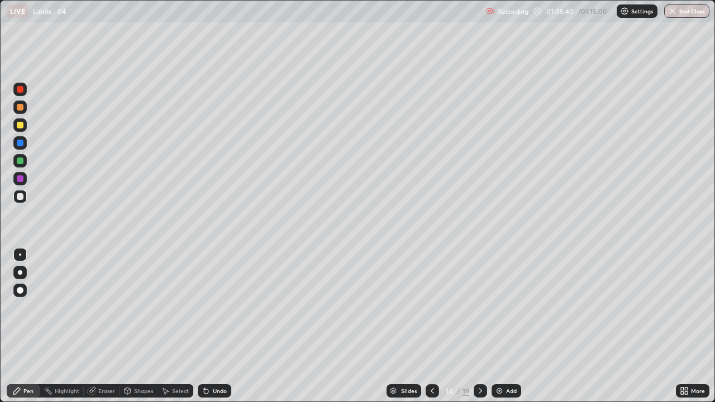
click at [476, 329] on icon at bounding box center [480, 390] width 9 height 9
click at [431, 329] on icon at bounding box center [432, 390] width 9 height 9
click at [682, 329] on icon at bounding box center [682, 389] width 3 height 3
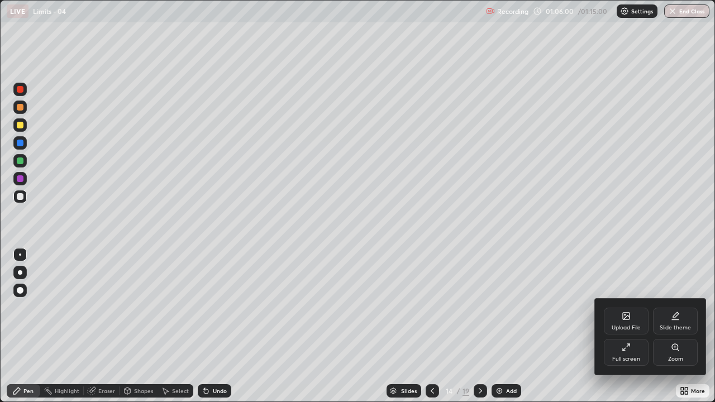
click at [629, 329] on icon at bounding box center [626, 347] width 9 height 9
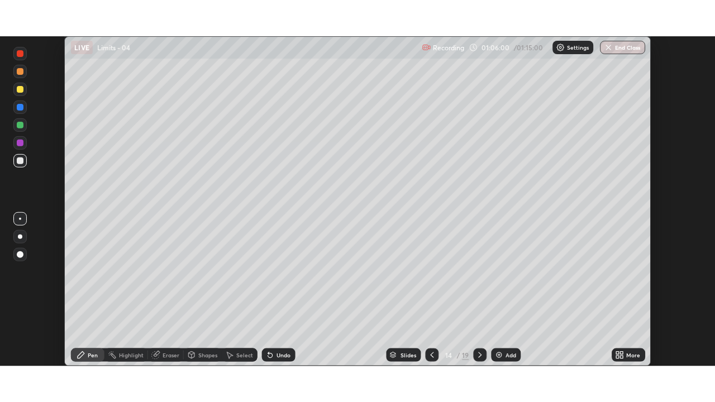
scroll to position [330, 715]
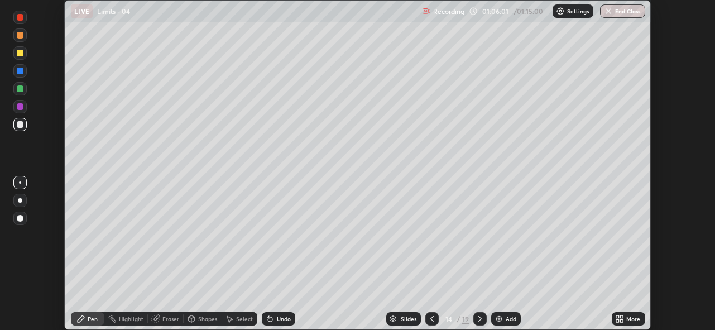
click at [627, 319] on div "More" at bounding box center [634, 319] width 14 height 6
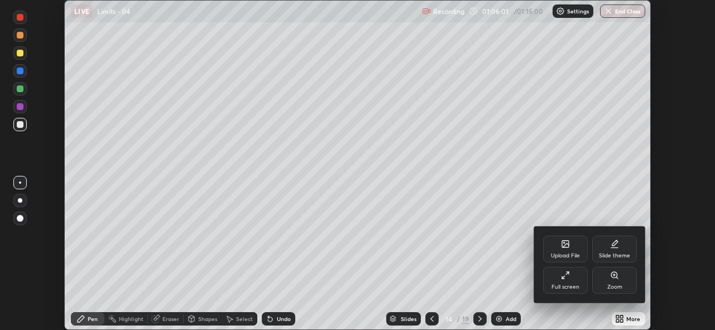
click at [574, 281] on div "Full screen" at bounding box center [565, 280] width 45 height 27
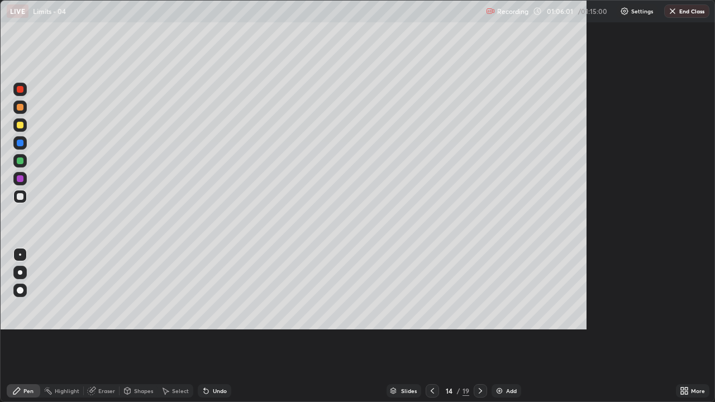
scroll to position [402, 715]
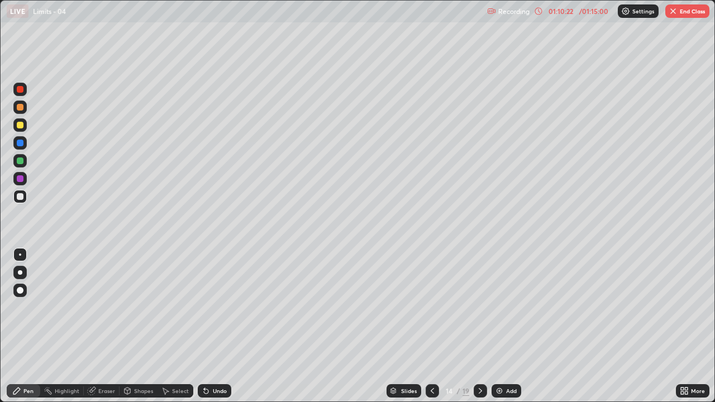
click at [687, 11] on button "End Class" at bounding box center [687, 10] width 44 height 13
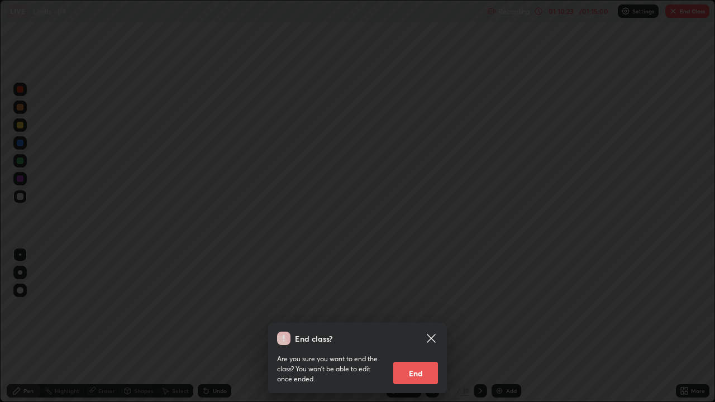
click at [416, 329] on button "End" at bounding box center [415, 373] width 45 height 22
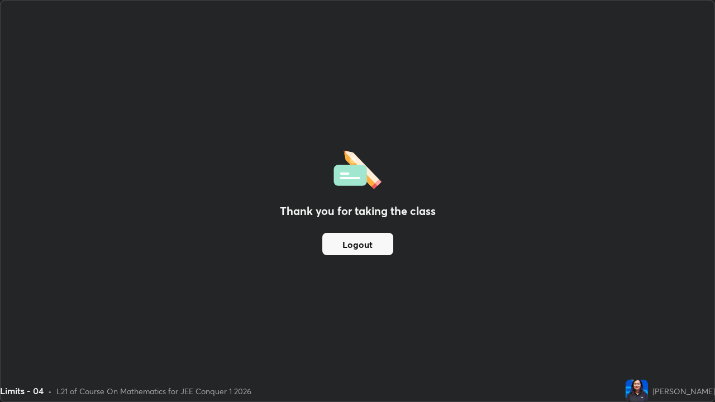
click at [378, 247] on button "Logout" at bounding box center [357, 244] width 71 height 22
